Goal: Task Accomplishment & Management: Complete application form

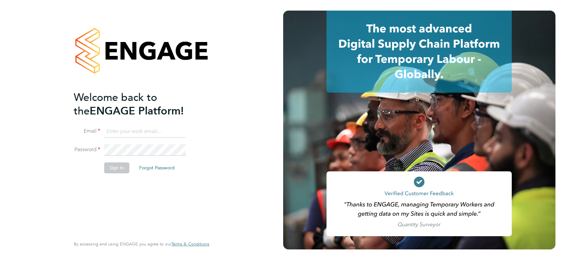
type input "james.symons@nowcareers.co.uk"
click at [120, 171] on button "Sign In" at bounding box center [116, 168] width 25 height 11
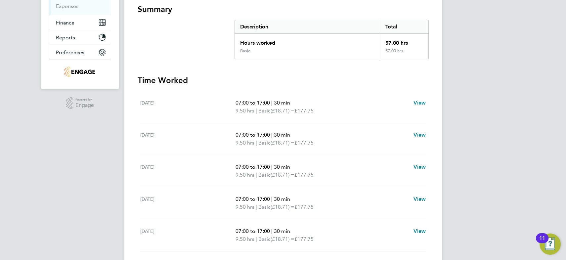
scroll to position [180, 0]
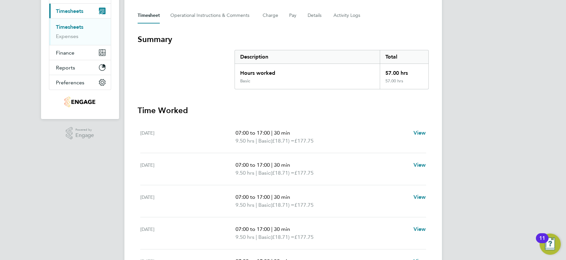
scroll to position [60, 0]
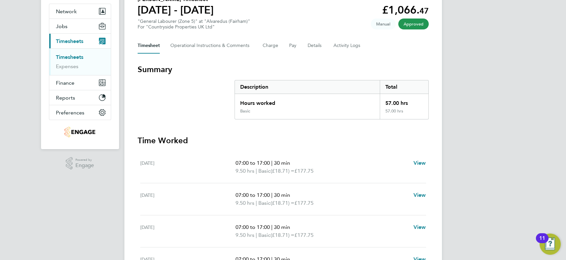
click at [65, 41] on span "Timesheets" at bounding box center [69, 41] width 27 height 6
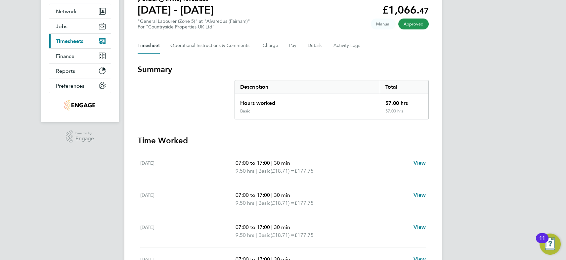
click at [66, 39] on span "Timesheets" at bounding box center [69, 41] width 27 height 6
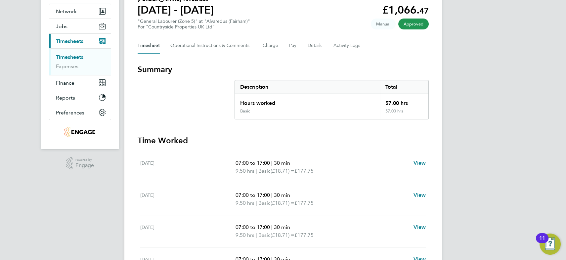
scroll to position [0, 0]
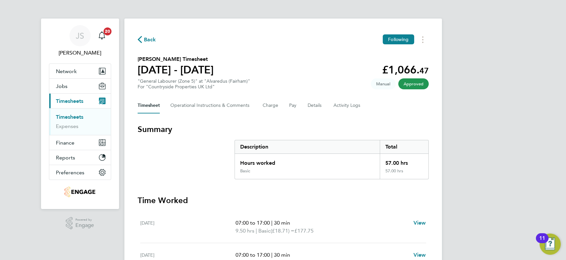
click at [151, 39] on span "Back" at bounding box center [150, 40] width 12 height 8
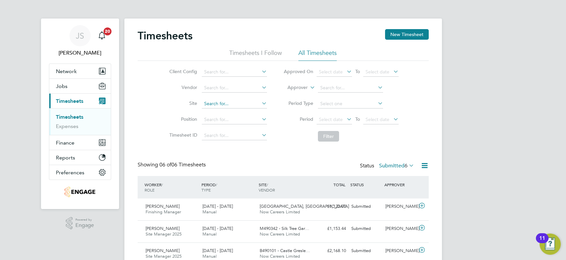
click at [218, 104] on input at bounding box center [234, 103] width 65 height 9
click at [219, 111] on li "Alvaredus ( Fair ham)" at bounding box center [235, 112] width 66 height 9
type input "Alvaredus (Fairham)"
click at [330, 136] on button "Filter" at bounding box center [328, 136] width 21 height 11
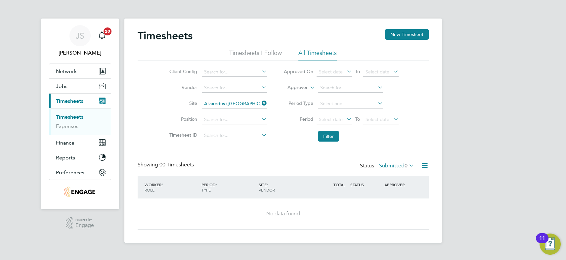
click at [397, 166] on label "Submitted 0" at bounding box center [396, 166] width 35 height 7
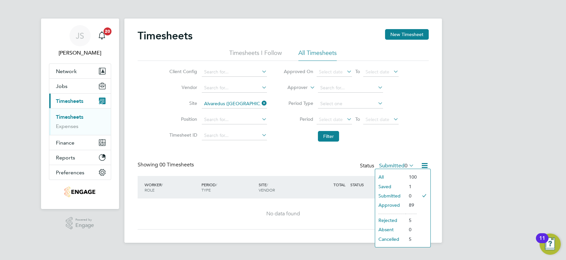
click at [394, 205] on li "Approved" at bounding box center [390, 205] width 30 height 9
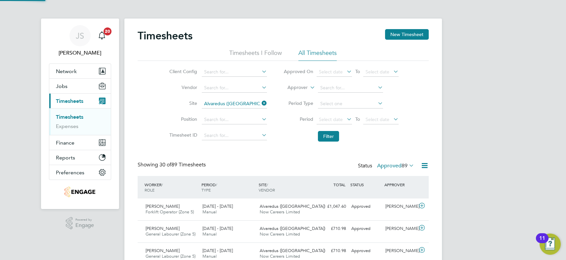
scroll to position [17, 57]
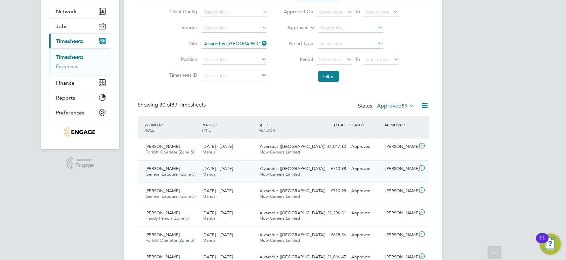
click at [202, 171] on div "25 - 31 Aug 2025 Manual" at bounding box center [228, 172] width 57 height 17
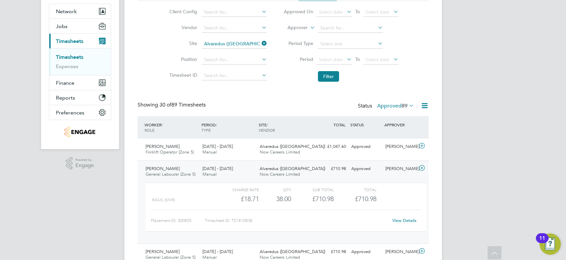
click at [407, 219] on link "View Details" at bounding box center [405, 221] width 24 height 6
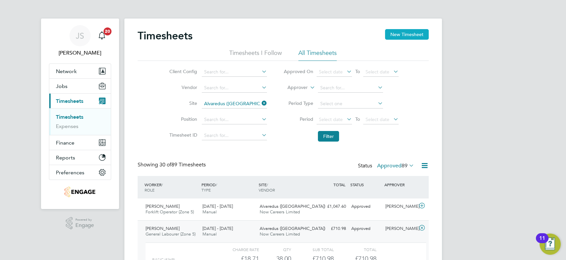
click at [406, 32] on button "New Timesheet" at bounding box center [407, 34] width 44 height 11
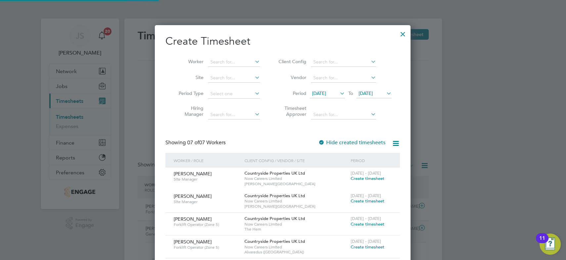
scroll to position [383, 256]
click at [326, 93] on span "20 Aug 2025" at bounding box center [319, 93] width 14 height 6
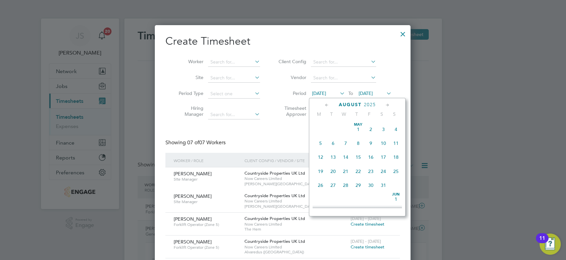
scroll to position [239, 0]
drag, startPoint x: 320, startPoint y: 171, endPoint x: 332, endPoint y: 159, distance: 17.1
click at [320, 171] on span "25" at bounding box center [321, 169] width 13 height 13
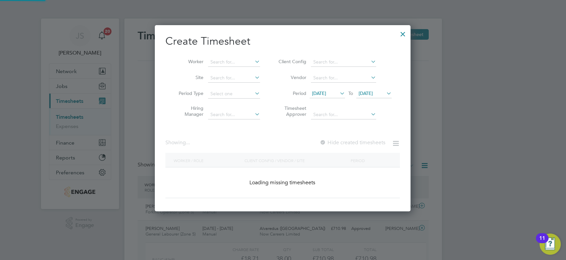
scroll to position [293, 256]
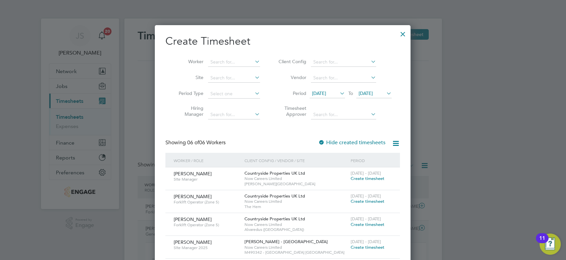
click at [367, 96] on span "27 Aug 2025" at bounding box center [374, 93] width 35 height 9
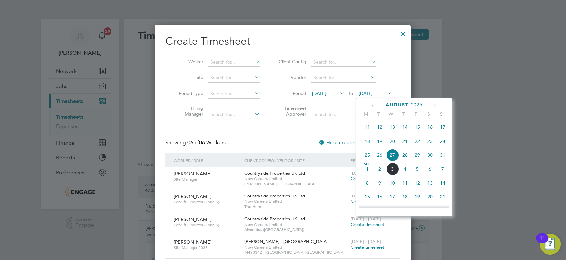
click at [417, 157] on span "29" at bounding box center [418, 155] width 13 height 13
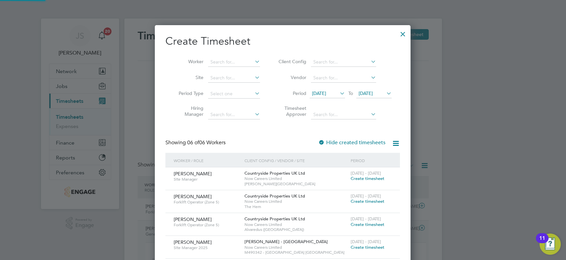
scroll to position [293, 256]
click at [237, 76] on input at bounding box center [234, 77] width 52 height 9
click at [231, 86] on li "Alvaredus ( Fair ham)" at bounding box center [234, 86] width 52 height 9
type input "Alvaredus (Fairham)"
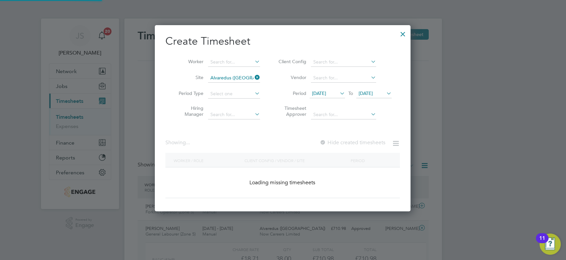
scroll to position [224, 256]
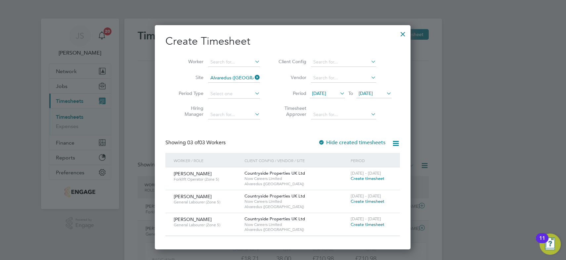
click at [369, 224] on span "Create timesheet" at bounding box center [368, 225] width 34 height 6
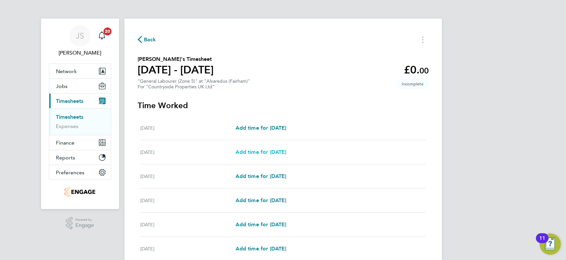
click at [269, 151] on span "Add time for Tue 26 Aug" at bounding box center [260, 152] width 51 height 6
select select "30"
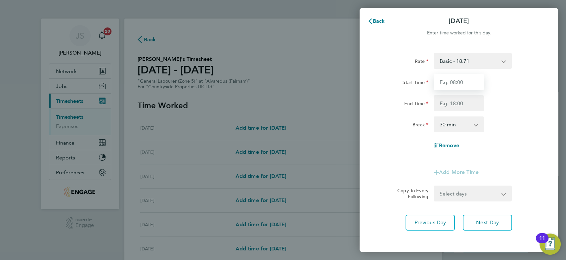
click at [457, 80] on input "Start Time" at bounding box center [459, 82] width 50 height 16
type input "07:30"
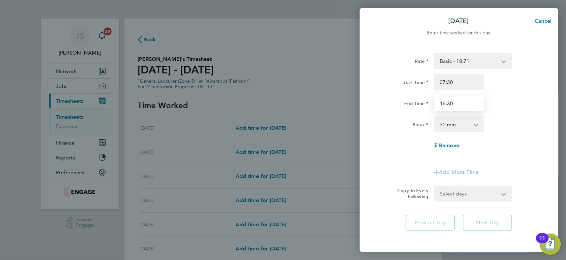
type input "16:30"
click at [494, 219] on div "Rate Basic - 18.71 Start Time 07:30 End Time 16:30 Break 0 min 15 min 30 min 45…" at bounding box center [459, 142] width 199 height 194
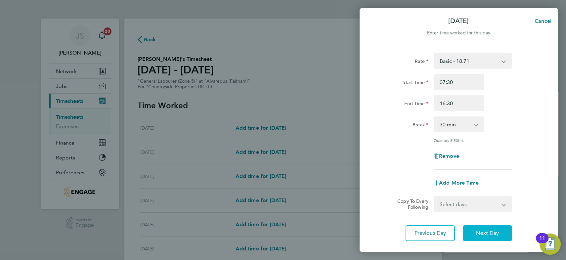
click at [493, 230] on span "Next Day" at bounding box center [487, 233] width 23 height 7
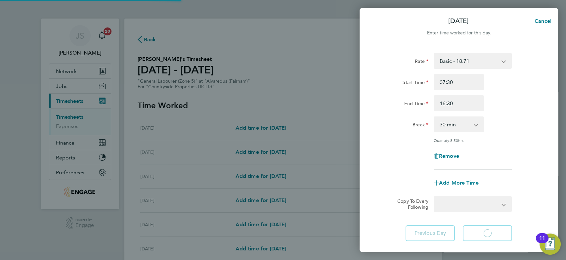
select select "30"
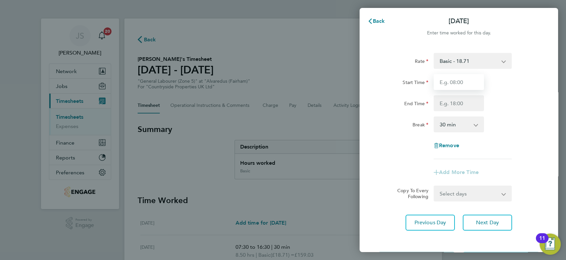
click at [456, 83] on input "Start Time" at bounding box center [459, 82] width 50 height 16
type input "07:30"
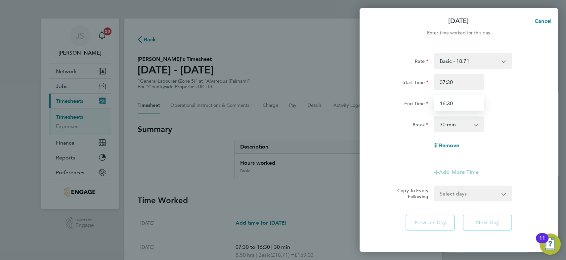
type input "16:30"
click at [521, 107] on div "End Time 16:30" at bounding box center [459, 103] width 167 height 16
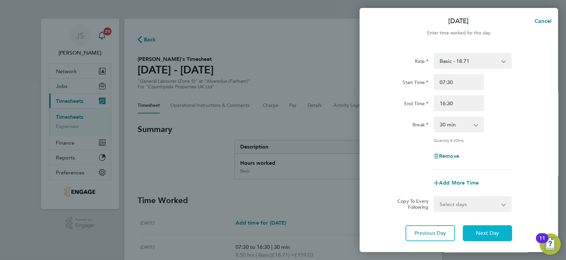
click at [492, 232] on span "Next Day" at bounding box center [487, 233] width 23 height 7
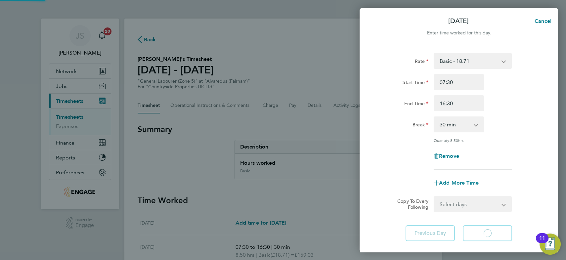
select select "30"
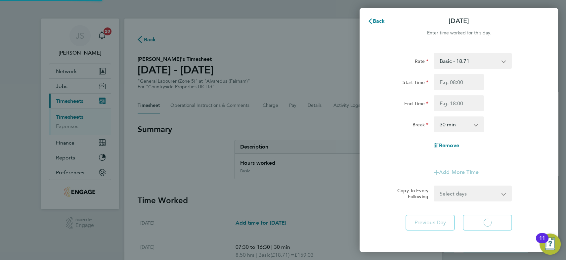
select select "30"
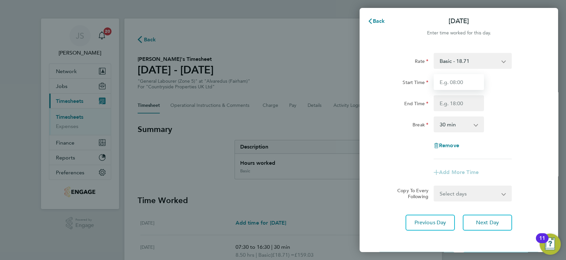
click at [466, 84] on input "Start Time" at bounding box center [459, 82] width 50 height 16
type input "07:30"
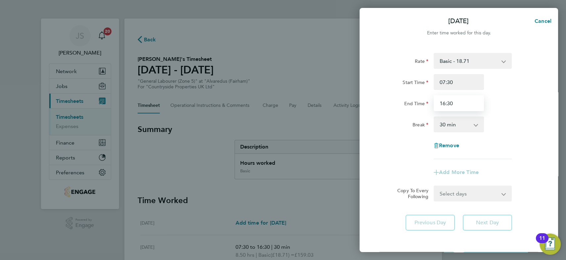
type input "16:30"
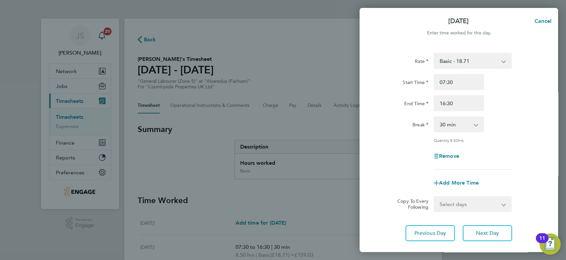
click at [523, 107] on div "End Time 16:30" at bounding box center [459, 103] width 167 height 16
click at [501, 237] on button "Next Day" at bounding box center [487, 233] width 49 height 16
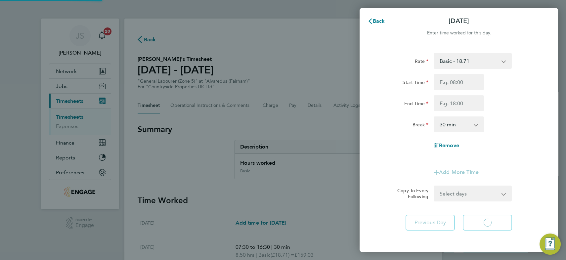
select select "30"
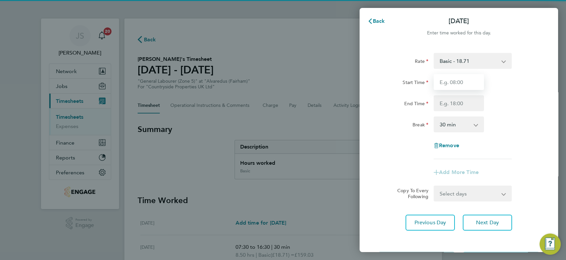
click at [461, 81] on input "Start Time" at bounding box center [459, 82] width 50 height 16
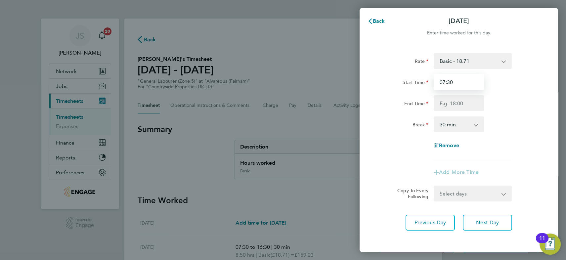
type input "07:30"
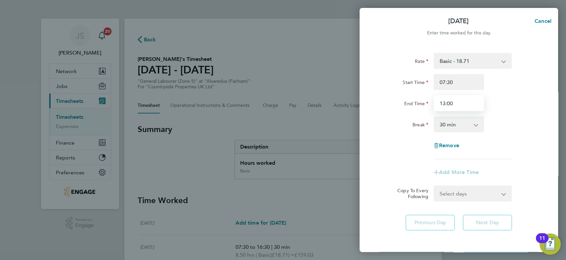
type input "13:00"
click at [454, 128] on select "0 min 15 min 30 min 45 min 60 min 75 min 90 min" at bounding box center [455, 124] width 41 height 15
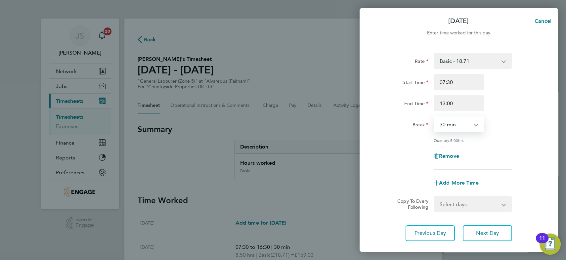
select select "0"
click at [435, 117] on select "0 min 15 min 30 min 45 min 60 min 75 min 90 min" at bounding box center [455, 124] width 41 height 15
click at [520, 119] on div "Break 0 min 15 min 30 min 45 min 60 min 75 min 90 min" at bounding box center [459, 125] width 167 height 16
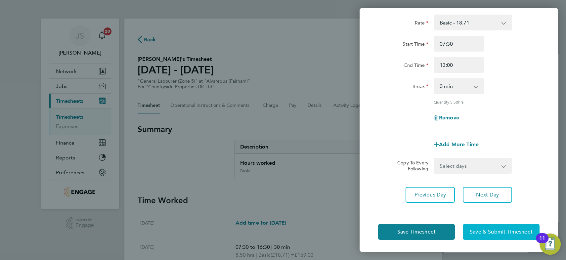
click at [503, 230] on span "Save & Submit Timesheet" at bounding box center [501, 232] width 63 height 7
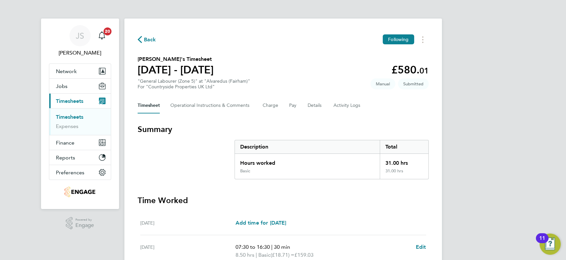
click at [152, 40] on span "Back" at bounding box center [150, 40] width 12 height 8
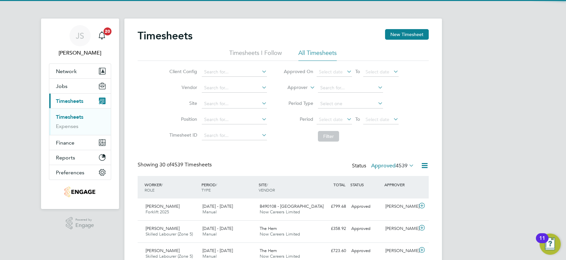
scroll to position [17, 57]
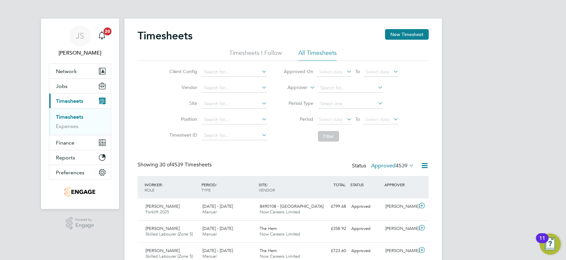
click at [72, 117] on link "Timesheets" at bounding box center [69, 117] width 27 height 6
click at [307, 163] on div "Showing 30 of 4539 Timesheets Status Approved 4539" at bounding box center [283, 169] width 291 height 15
click at [381, 166] on label "Approved 4539" at bounding box center [392, 166] width 43 height 7
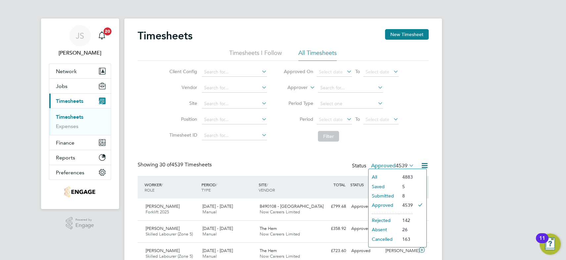
click at [387, 195] on li "Submitted" at bounding box center [384, 195] width 30 height 9
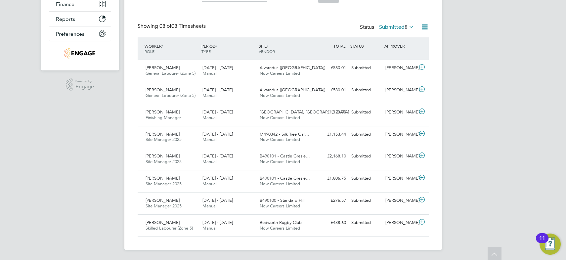
scroll to position [0, 0]
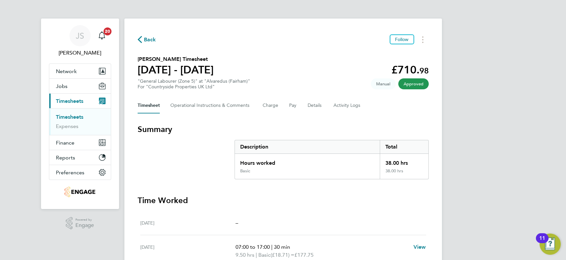
click at [148, 41] on span "Back" at bounding box center [150, 40] width 12 height 8
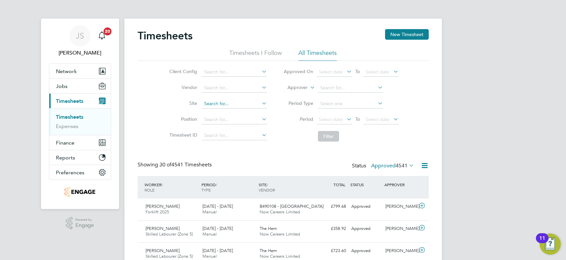
click at [217, 101] on input at bounding box center [234, 103] width 65 height 9
click at [218, 110] on li "Alvaredus ( Fairh am)" at bounding box center [235, 112] width 66 height 9
type input "Alvaredus (Fairham)"
click at [335, 136] on button "Filter" at bounding box center [328, 136] width 21 height 11
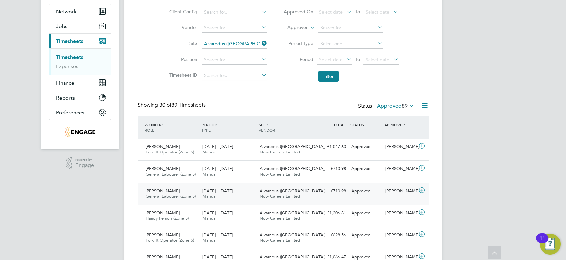
click at [194, 193] on div "Ben Whadcoat General Labourer (Zone 5) 25 - 31 Aug 2025" at bounding box center [171, 194] width 57 height 17
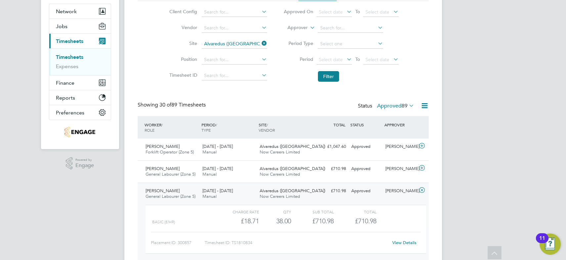
click at [405, 241] on link "View Details" at bounding box center [405, 243] width 24 height 6
click at [296, 167] on span "Alvaredus (Fairham)" at bounding box center [293, 169] width 66 height 6
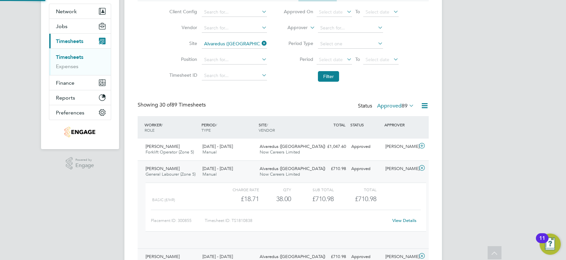
scroll to position [11, 65]
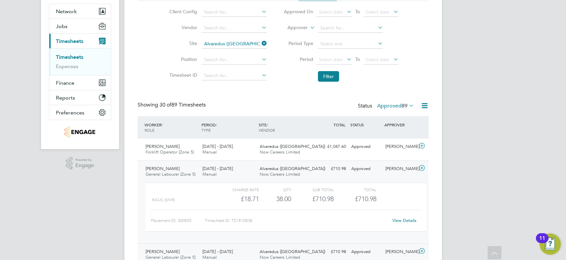
click at [405, 220] on link "View Details" at bounding box center [405, 221] width 24 height 6
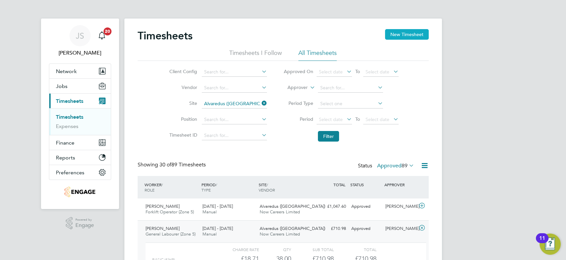
click at [418, 35] on button "New Timesheet" at bounding box center [407, 34] width 44 height 11
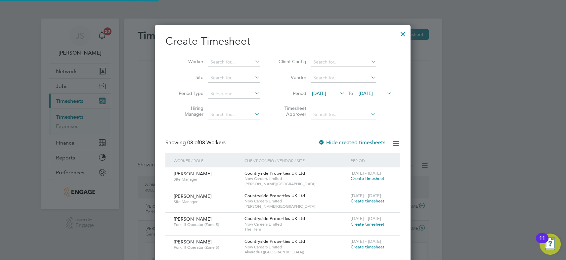
scroll to position [406, 256]
click at [222, 79] on input at bounding box center [234, 77] width 52 height 9
click at [216, 88] on li "Alvaredus ( Fairh am)" at bounding box center [234, 86] width 52 height 9
type input "Alvaredus (Fairham)"
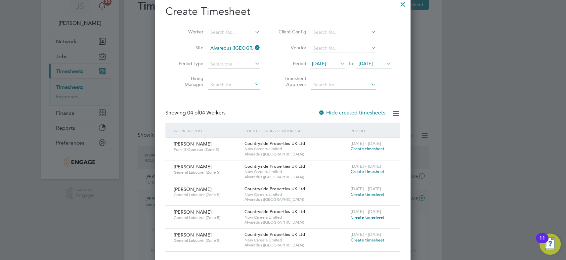
click at [323, 65] on span "20 Aug 2025" at bounding box center [319, 64] width 14 height 6
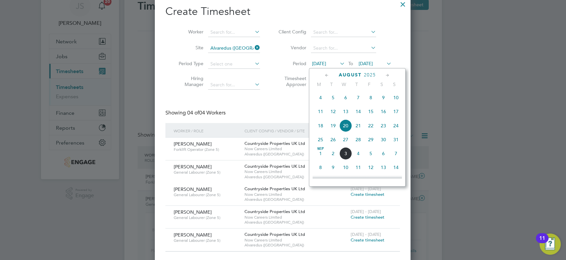
click at [319, 140] on span "25" at bounding box center [321, 139] width 13 height 13
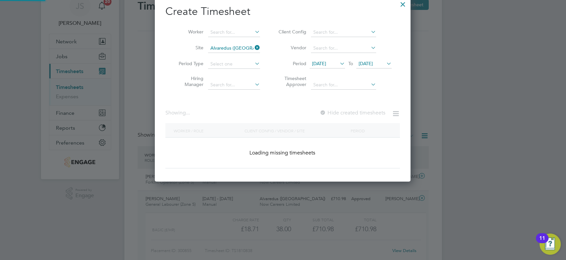
scroll to position [247, 256]
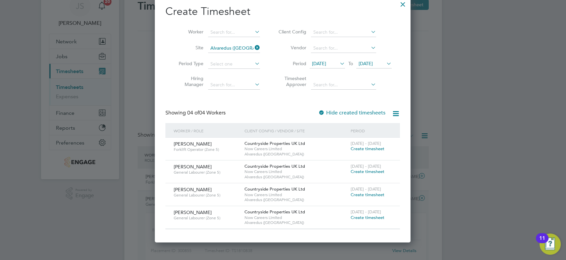
click at [366, 64] on span "27 Aug 2025" at bounding box center [366, 64] width 14 height 6
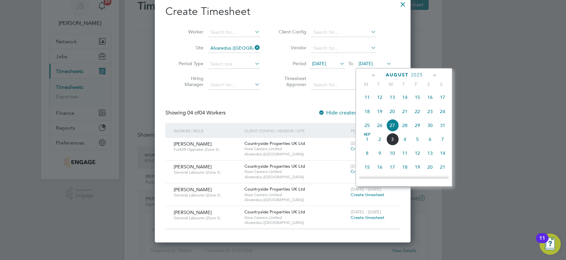
click at [415, 126] on span "29" at bounding box center [418, 125] width 13 height 13
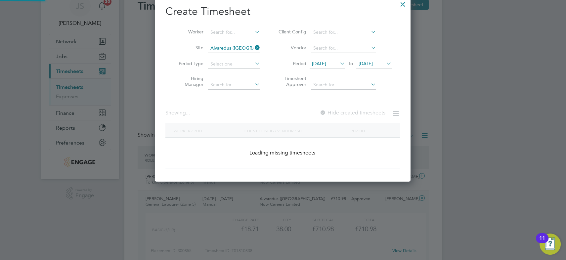
scroll to position [247, 256]
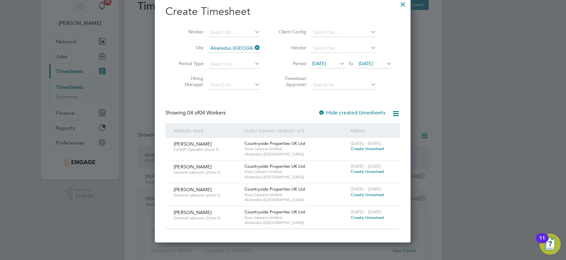
click at [366, 193] on span "Create timesheet" at bounding box center [368, 195] width 34 height 6
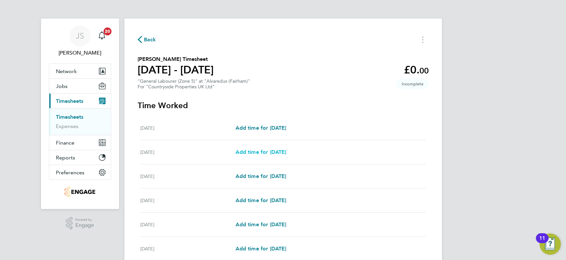
click at [275, 152] on span "Add time for Tue 26 Aug" at bounding box center [260, 152] width 51 height 6
select select "30"
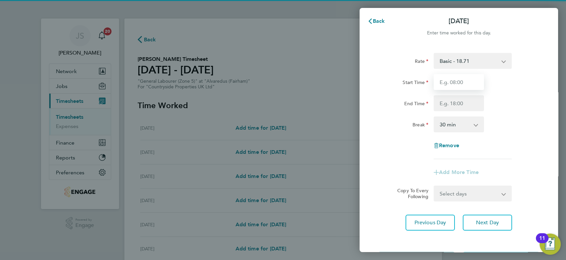
click at [460, 84] on input "Start Time" at bounding box center [459, 82] width 50 height 16
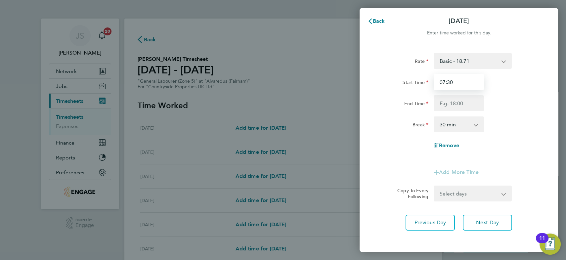
type input "07:30"
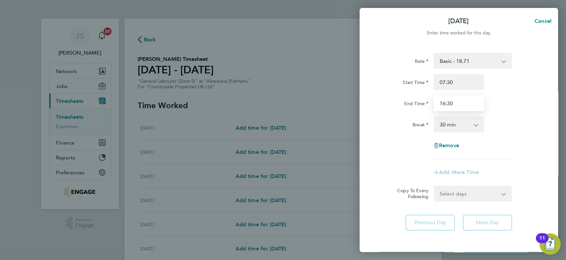
type input "16:30"
click at [527, 109] on div "End Time 16:30" at bounding box center [459, 103] width 167 height 16
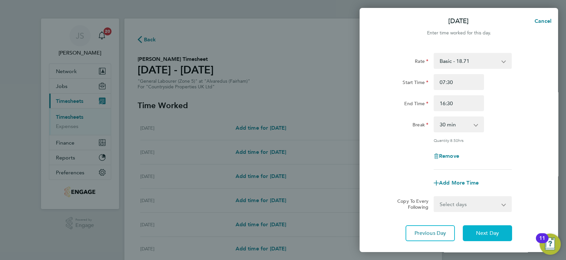
click at [501, 233] on button "Next Day" at bounding box center [487, 233] width 49 height 16
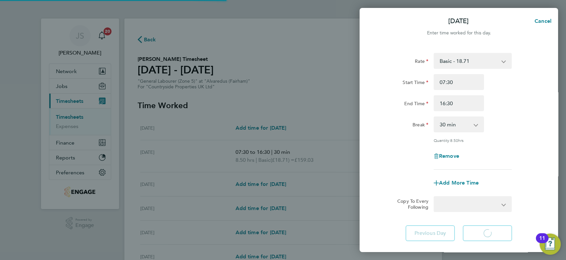
select select "30"
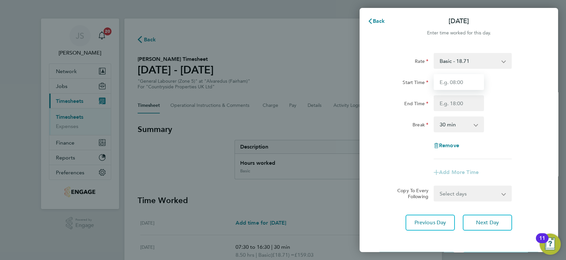
click at [461, 84] on input "Start Time" at bounding box center [459, 82] width 50 height 16
type input "07:30"
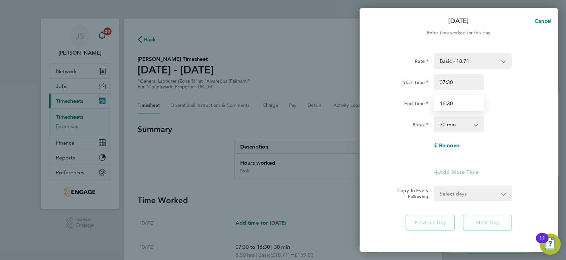
type input "16:30"
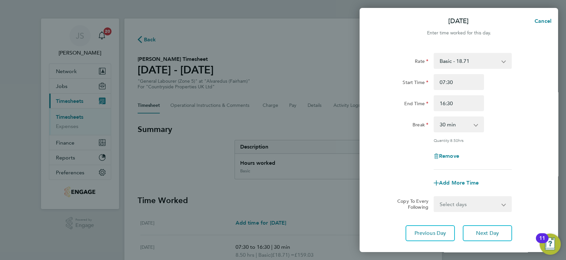
click at [529, 108] on div "End Time 16:30" at bounding box center [459, 103] width 167 height 16
click at [500, 234] on button "Next Day" at bounding box center [487, 233] width 49 height 16
select select "30"
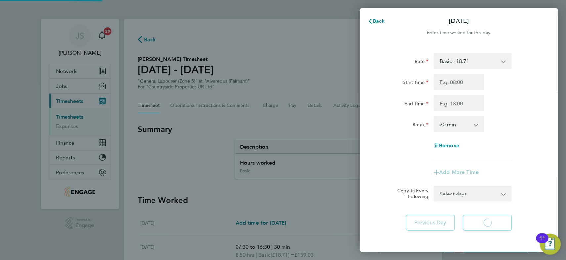
select select "30"
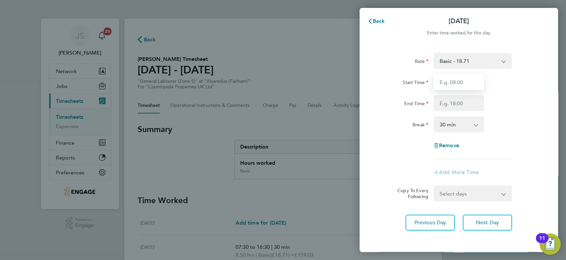
click at [463, 84] on input "Start Time" at bounding box center [459, 82] width 50 height 16
type input "07:30"
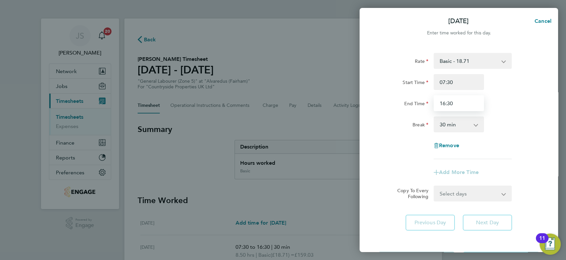
type input "16:30"
click at [522, 99] on div "End Time 16:30" at bounding box center [459, 103] width 167 height 16
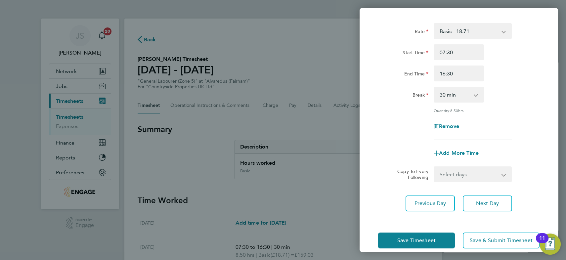
scroll to position [38, 0]
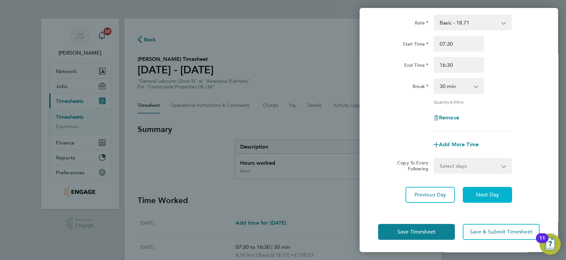
click at [485, 198] on button "Next Day" at bounding box center [487, 195] width 49 height 16
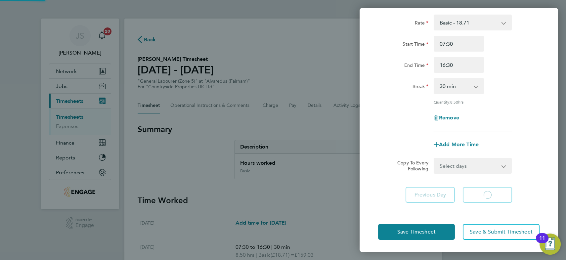
select select "30"
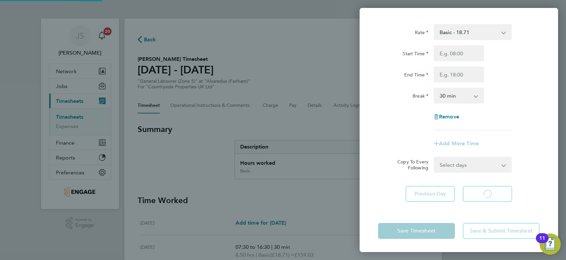
scroll to position [28, 0]
select select "30"
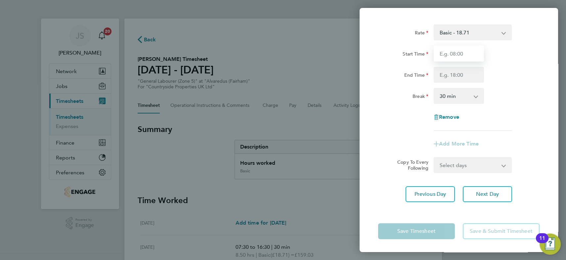
click at [464, 56] on input "Start Time" at bounding box center [459, 54] width 50 height 16
type input "07:30"
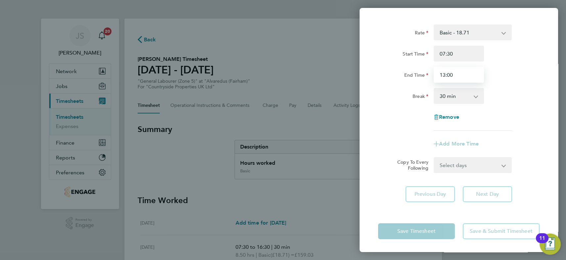
type input "13:00"
click at [457, 100] on select "0 min 15 min 30 min 45 min 60 min 75 min 90 min" at bounding box center [455, 96] width 41 height 15
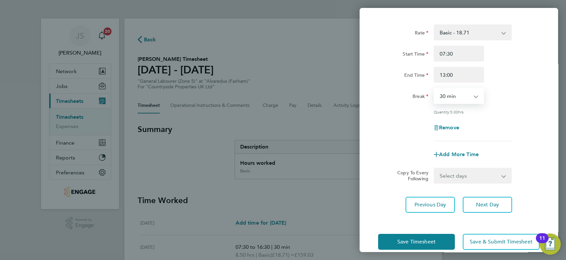
select select "0"
click at [435, 89] on select "0 min 15 min 30 min 45 min 60 min 75 min 90 min" at bounding box center [455, 96] width 41 height 15
click at [520, 104] on div "Rate Basic - 18.71 Start Time 07:30 End Time 13:00 Break 0 min 15 min 30 min 45…" at bounding box center [459, 82] width 162 height 117
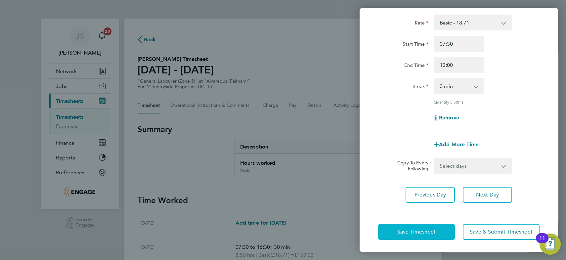
click at [437, 228] on button "Save Timesheet" at bounding box center [416, 232] width 77 height 16
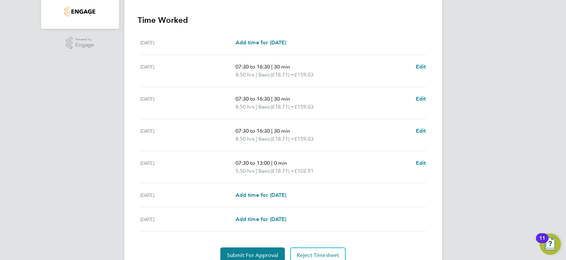
scroll to position [210, 0]
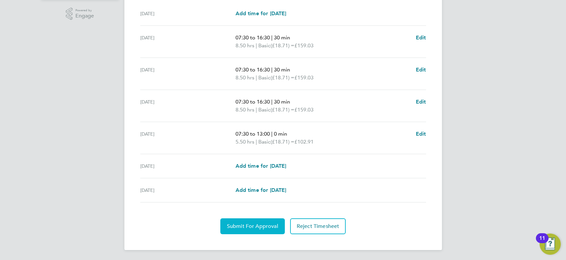
click at [257, 226] on span "Submit For Approval" at bounding box center [252, 226] width 51 height 7
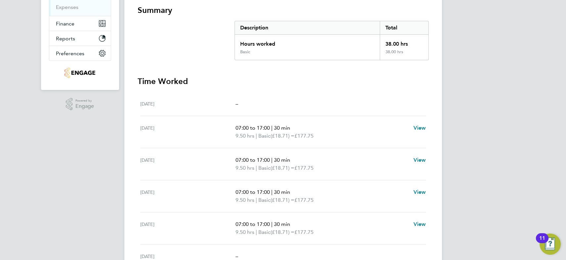
scroll to position [179, 0]
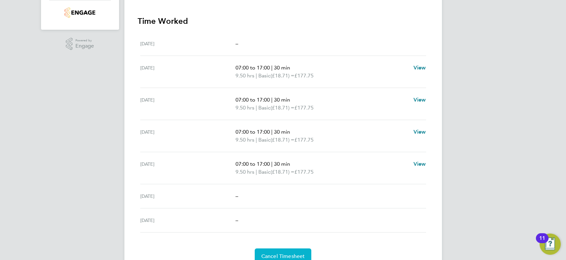
click at [290, 256] on span "Cancel Timesheet" at bounding box center [284, 256] width 44 height 7
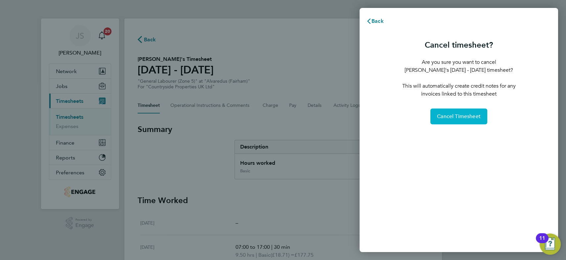
click at [446, 118] on span "Cancel Timesheet" at bounding box center [459, 116] width 44 height 7
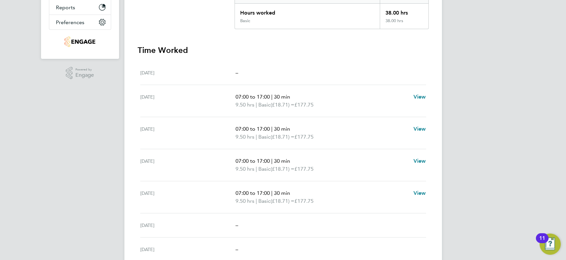
scroll to position [210, 0]
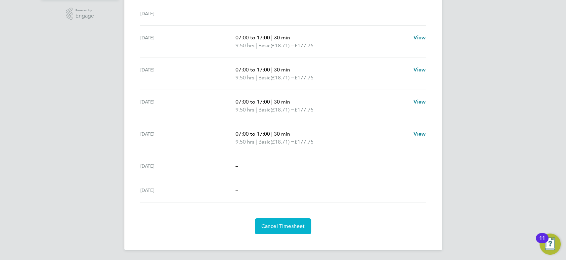
click at [294, 230] on button "Cancel Timesheet" at bounding box center [283, 227] width 57 height 16
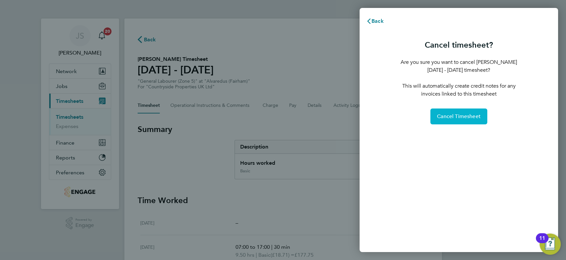
click at [463, 120] on button "Cancel Timesheet" at bounding box center [459, 117] width 57 height 16
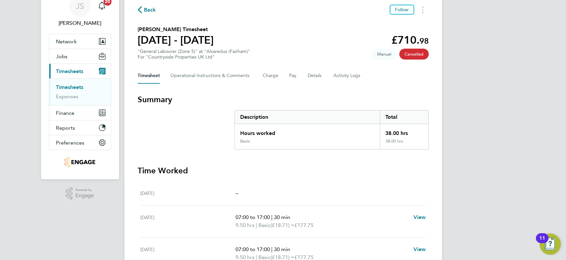
scroll to position [60, 0]
